Goal: Task Accomplishment & Management: Use online tool/utility

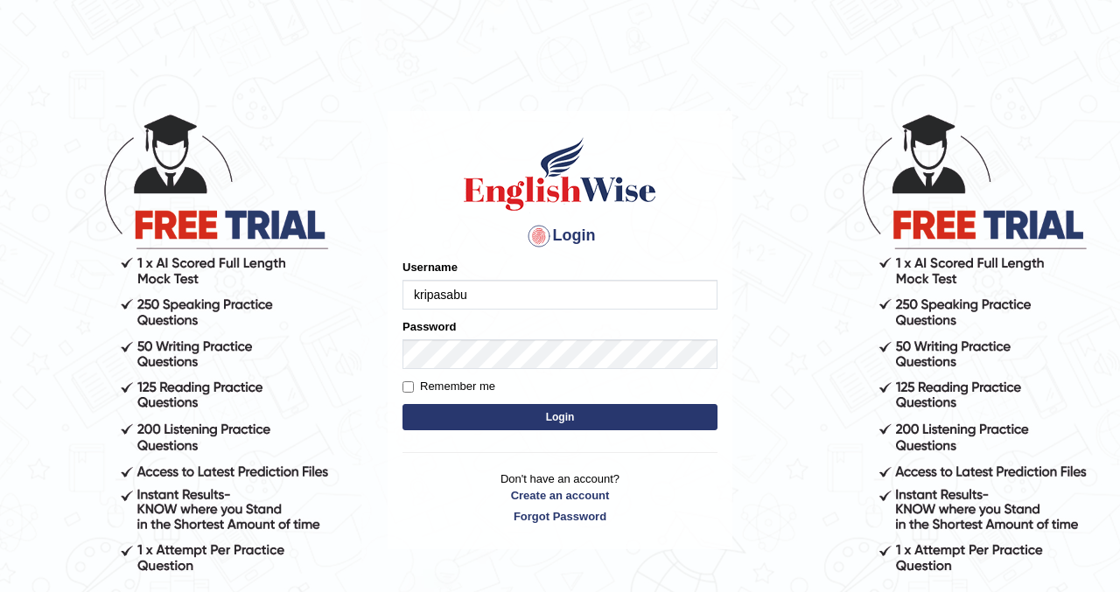
type input "kripasabu"
click at [683, 410] on button "Login" at bounding box center [560, 417] width 315 height 26
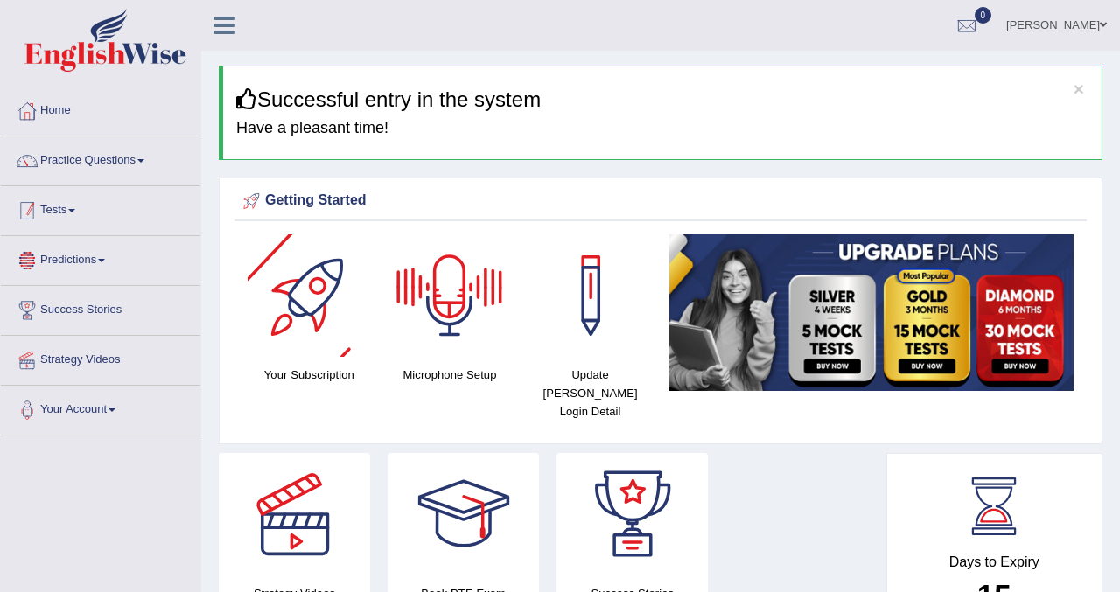
click at [70, 219] on link "Tests" at bounding box center [101, 208] width 200 height 44
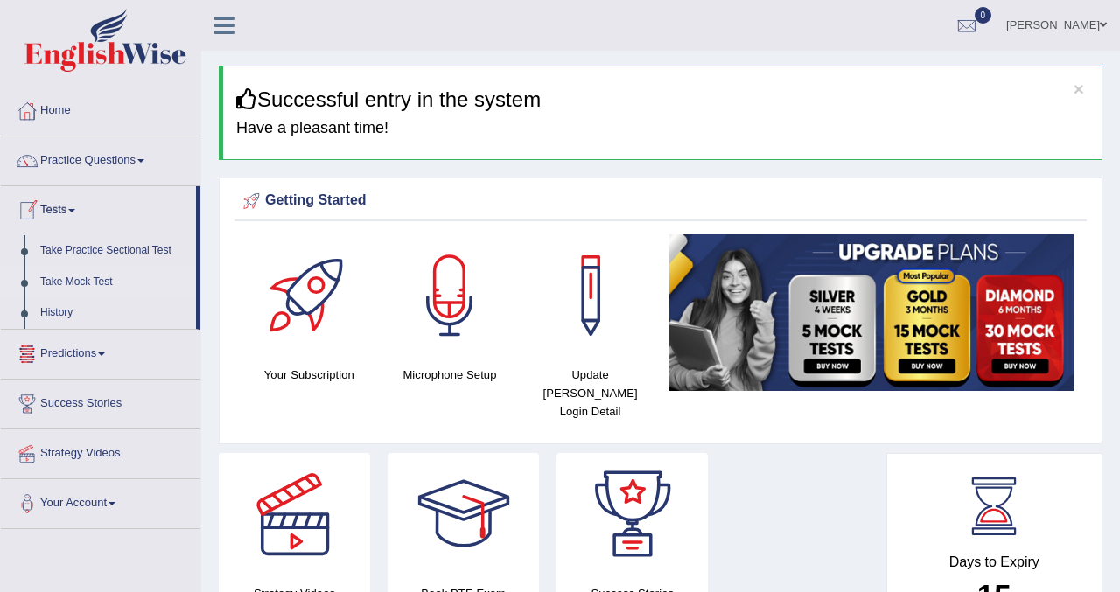
click at [76, 283] on link "Take Mock Test" at bounding box center [114, 283] width 164 height 32
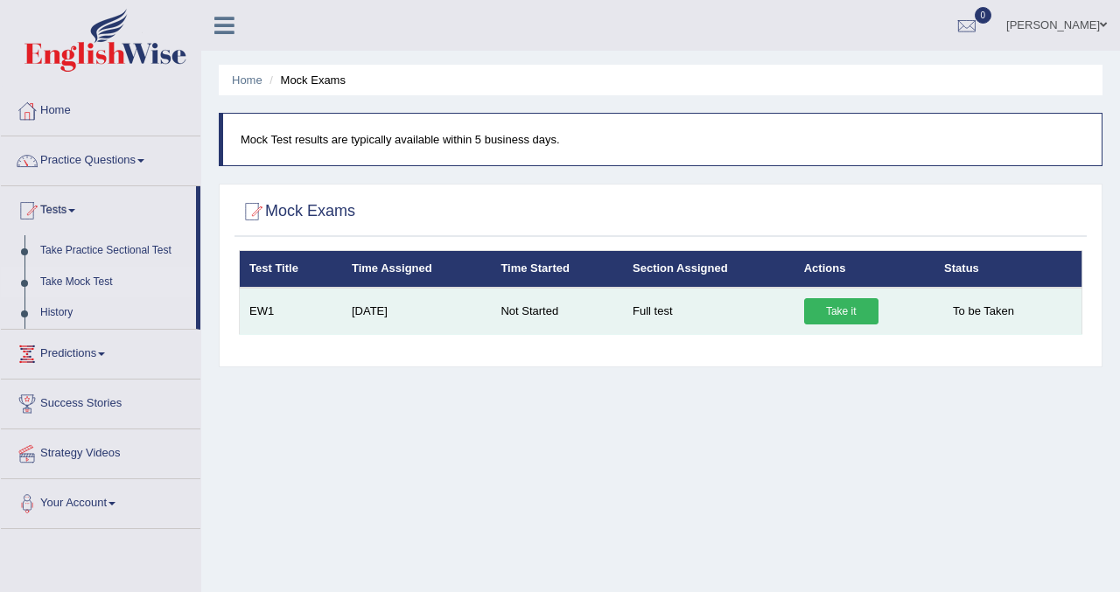
click at [857, 312] on link "Take it" at bounding box center [841, 311] width 74 height 26
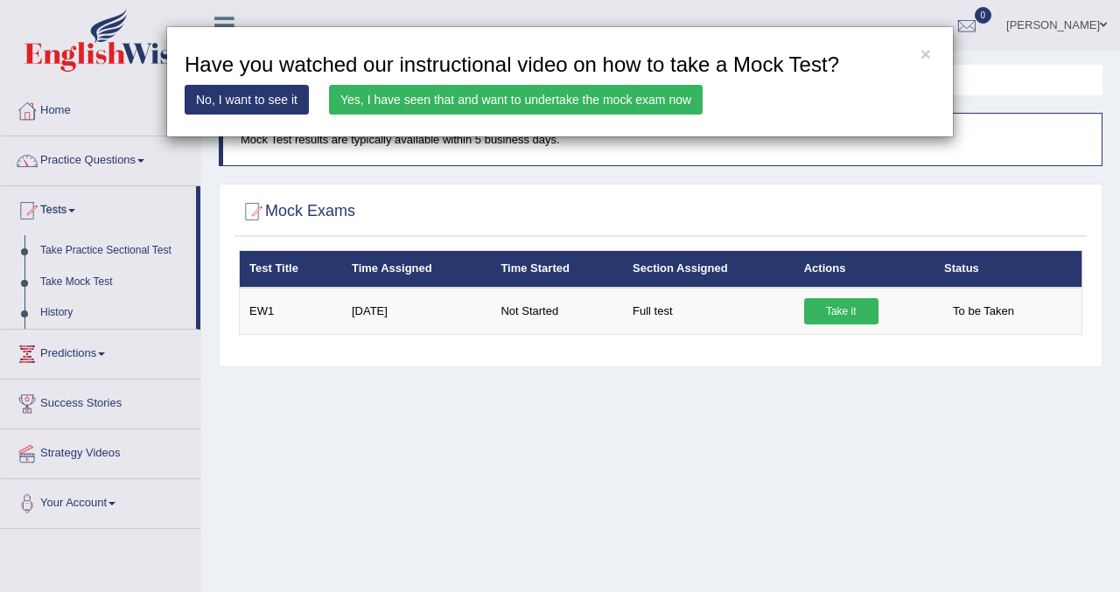
click at [410, 105] on link "Yes, I have seen that and want to undertake the mock exam now" at bounding box center [516, 100] width 374 height 30
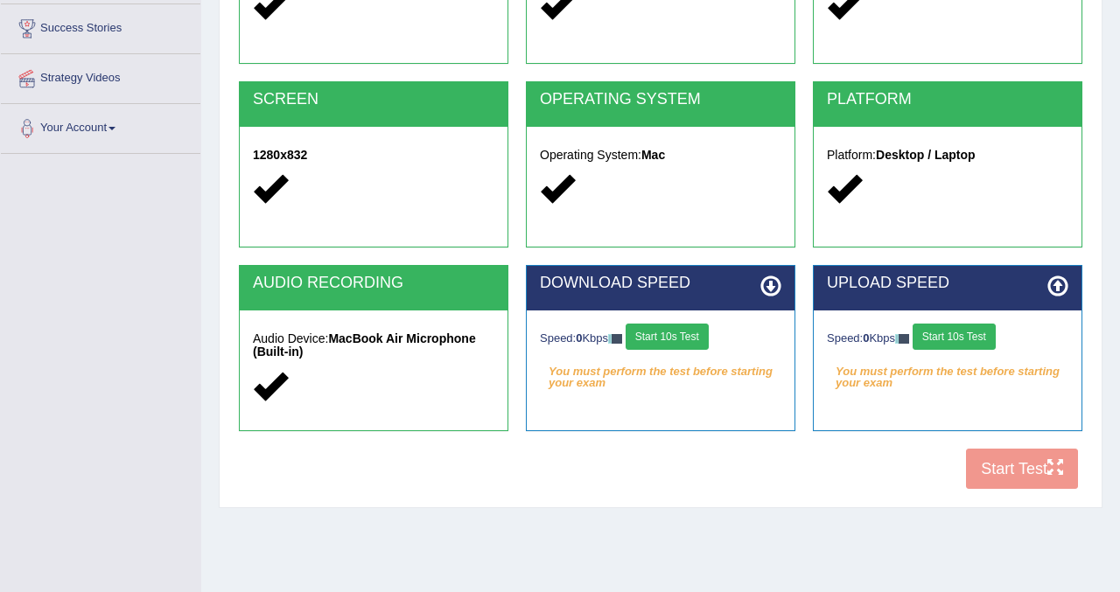
scroll to position [326, 0]
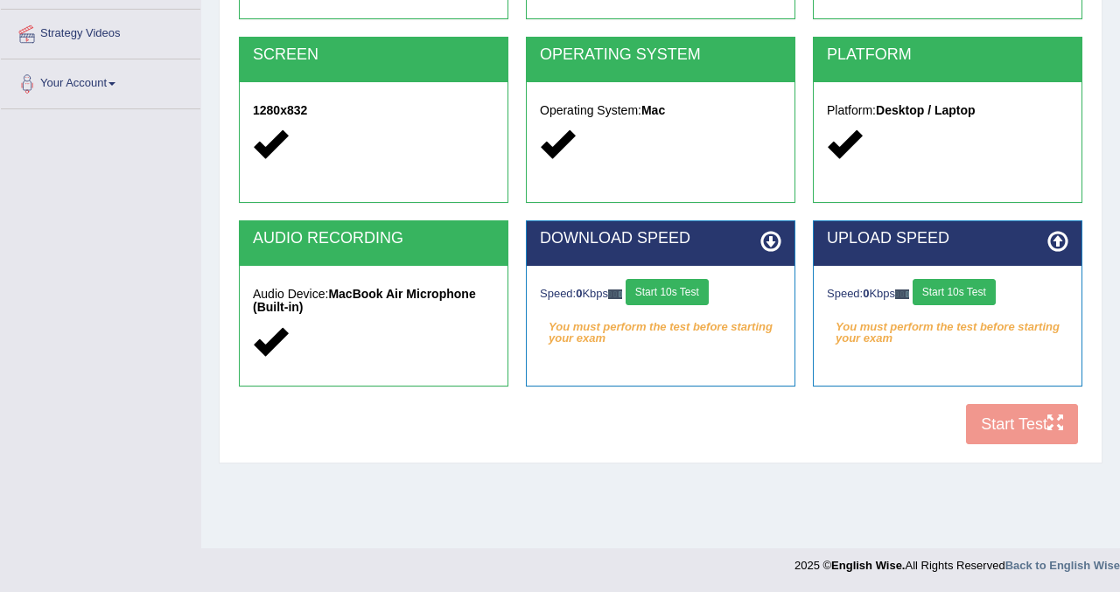
click at [679, 279] on button "Start 10s Test" at bounding box center [667, 292] width 83 height 26
click at [959, 290] on button "Start 10s Test" at bounding box center [954, 292] width 83 height 26
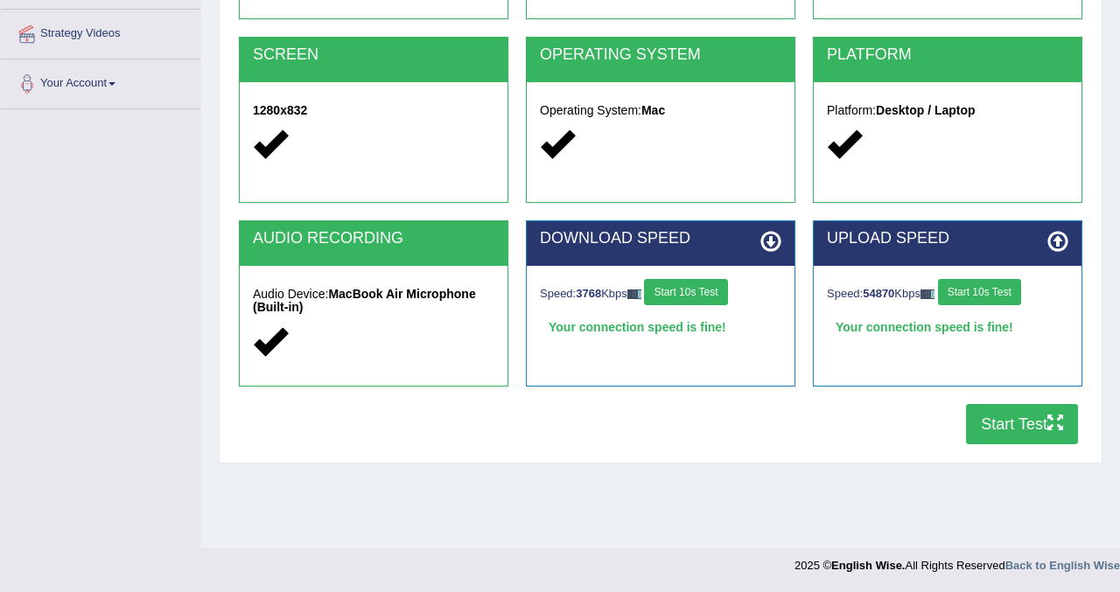
click at [999, 431] on button "Start Test" at bounding box center [1022, 424] width 112 height 40
